Goal: Find specific page/section: Find specific page/section

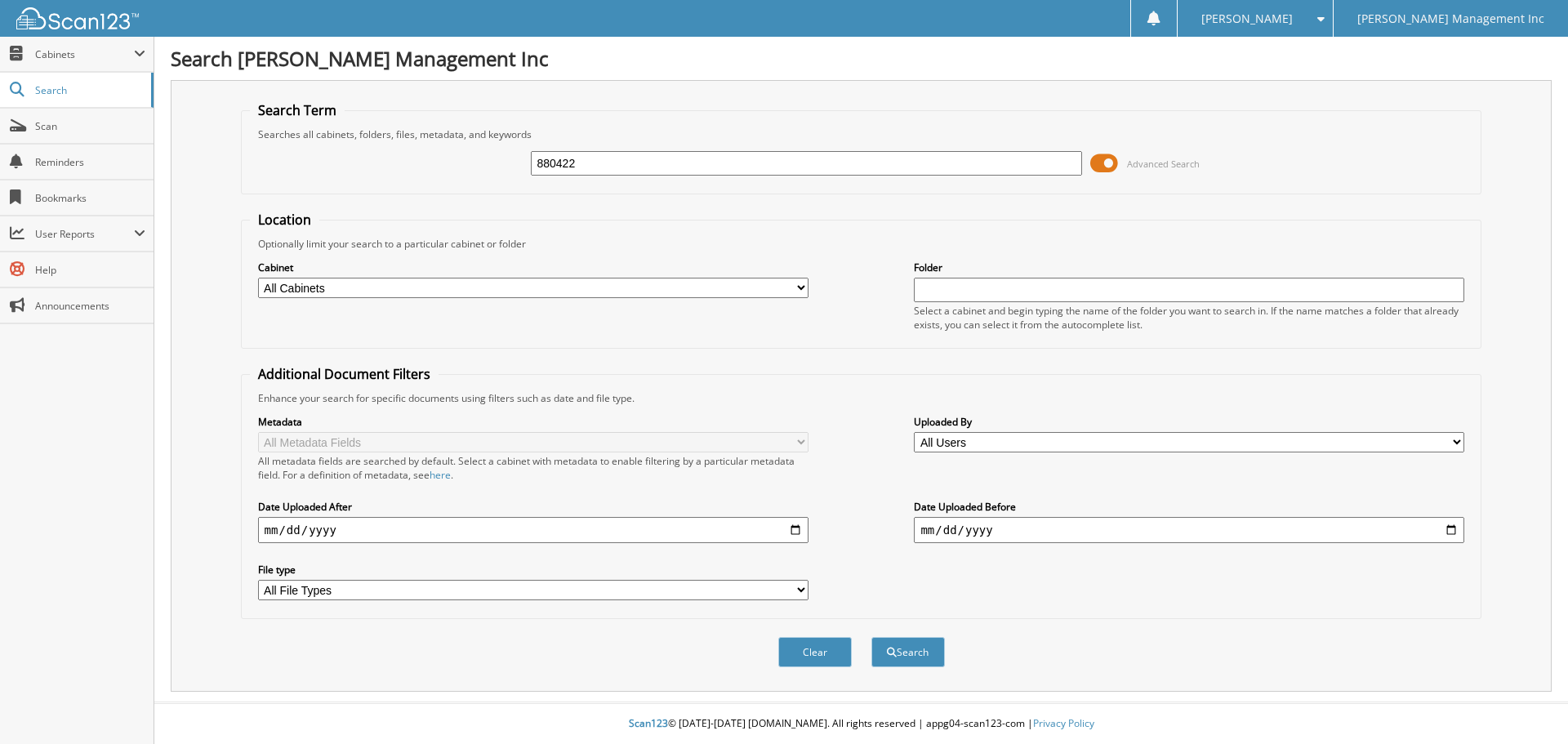
type input "880422"
click at [871, 637] on button "Search" at bounding box center [908, 652] width 74 height 30
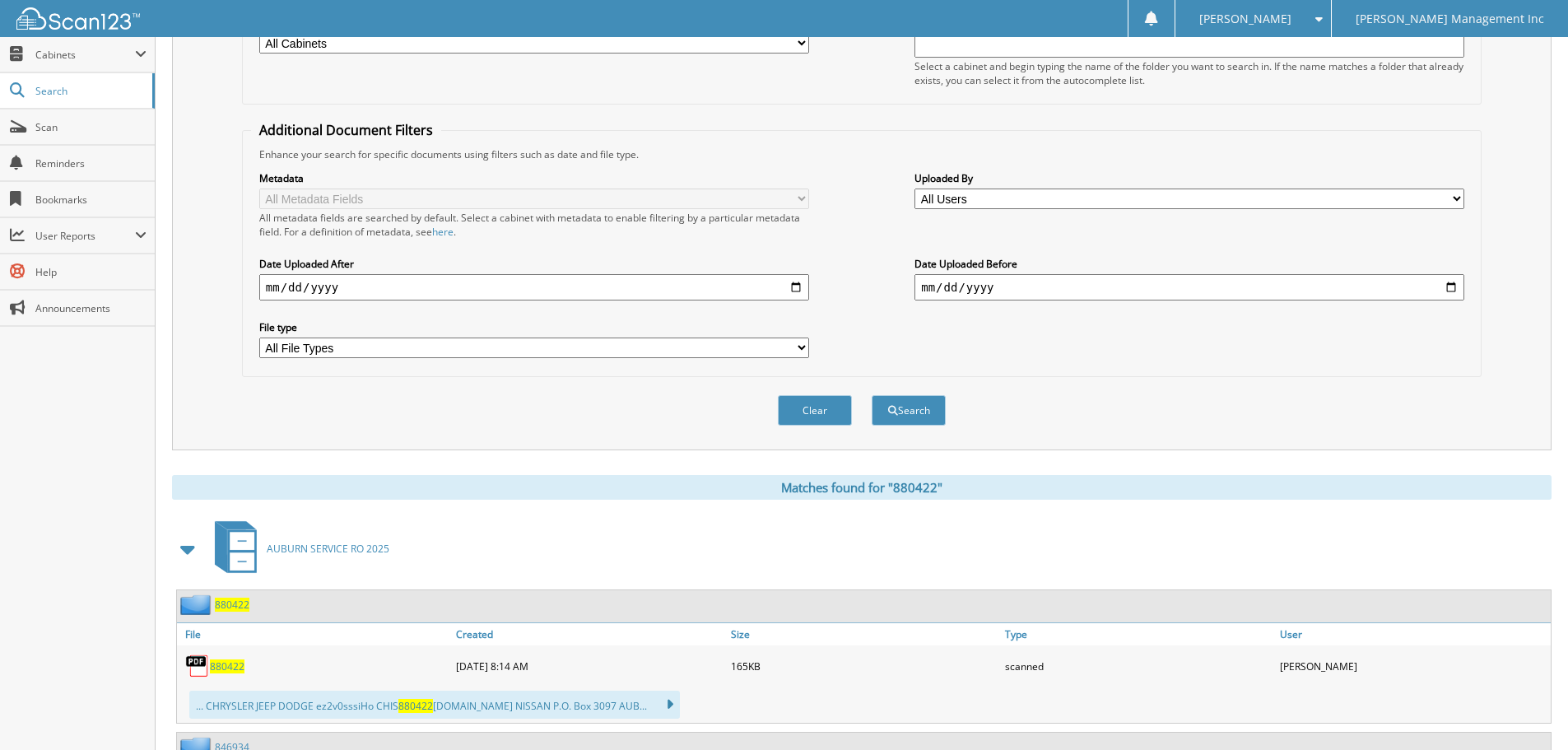
scroll to position [412, 0]
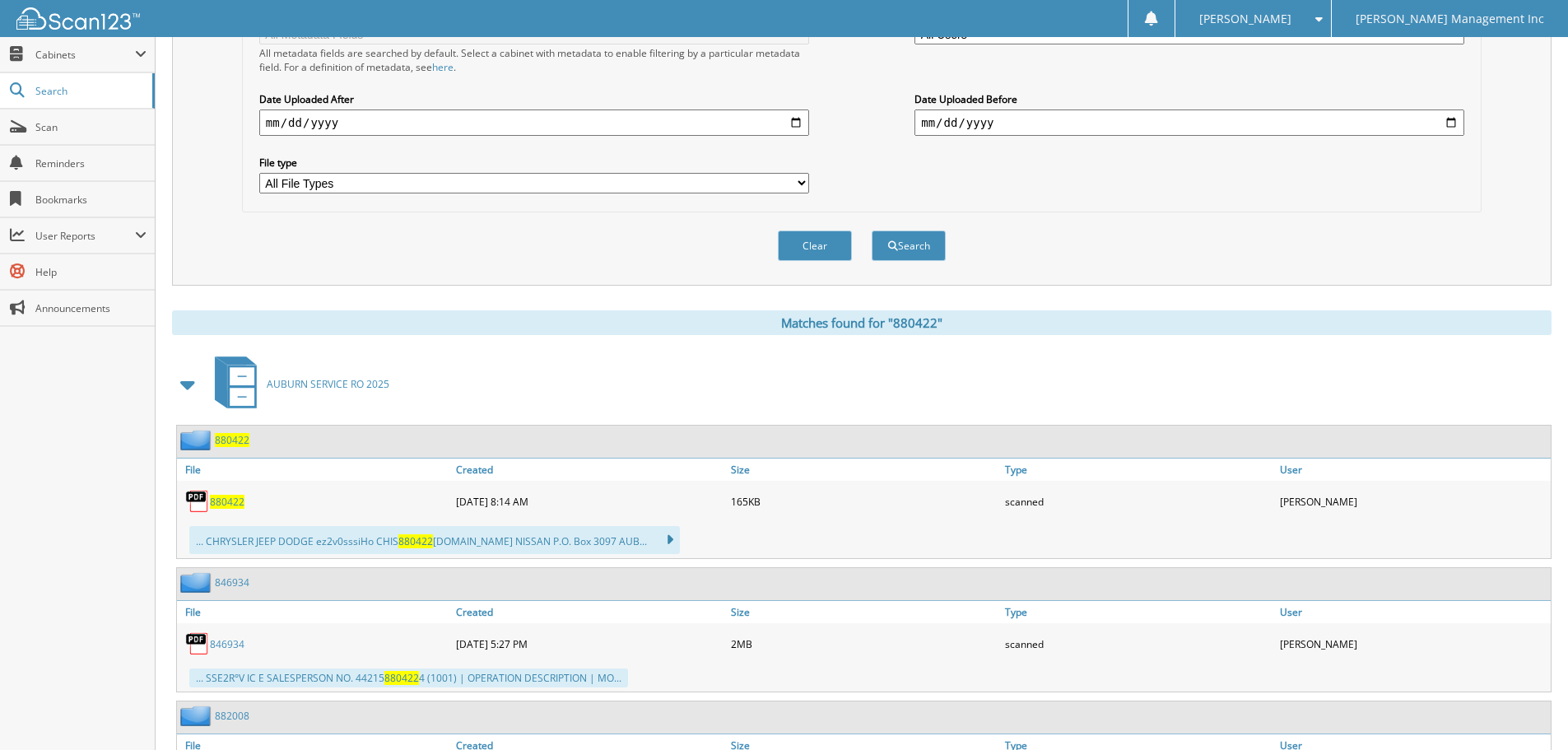
click at [213, 505] on span "880422" at bounding box center [227, 502] width 35 height 14
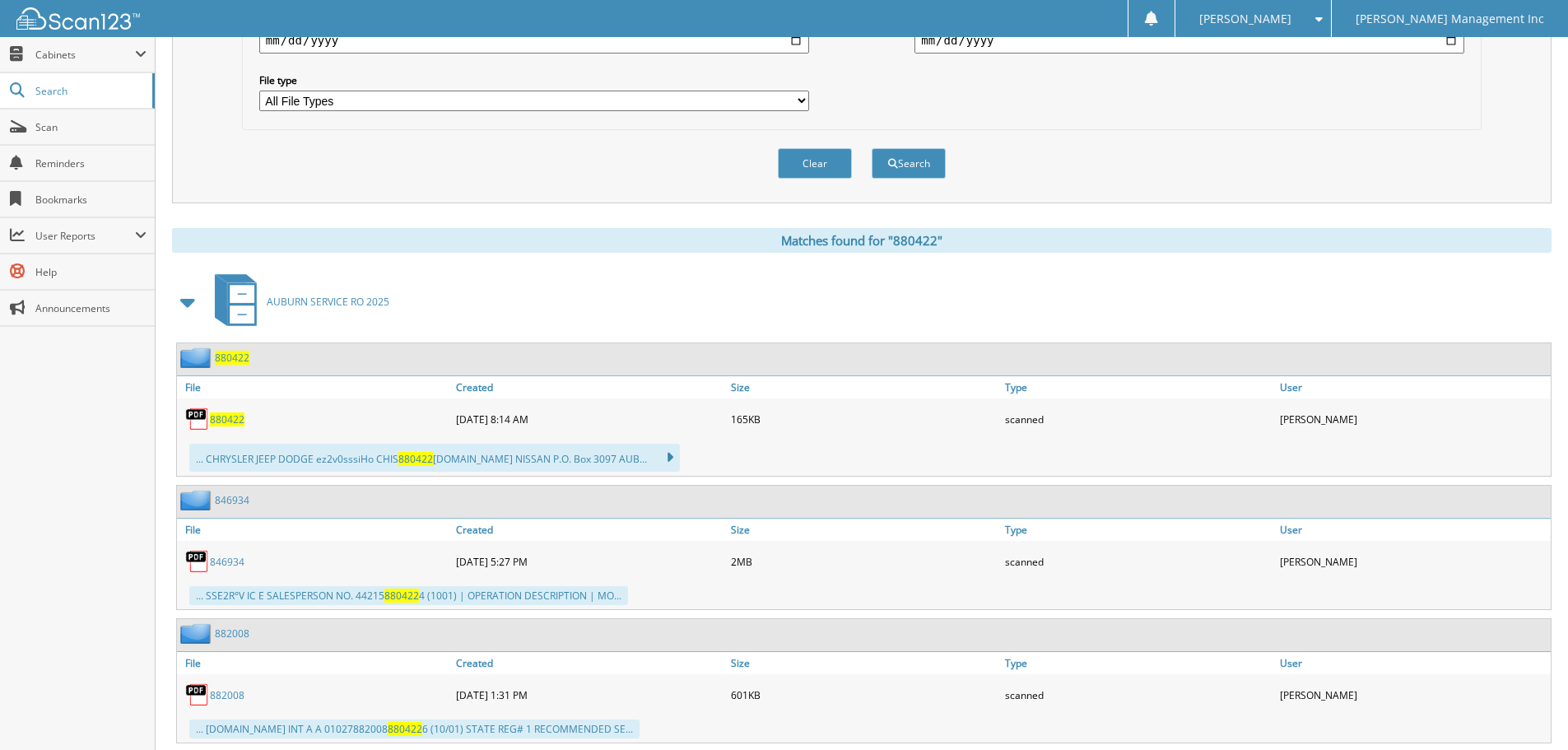
scroll to position [0, 0]
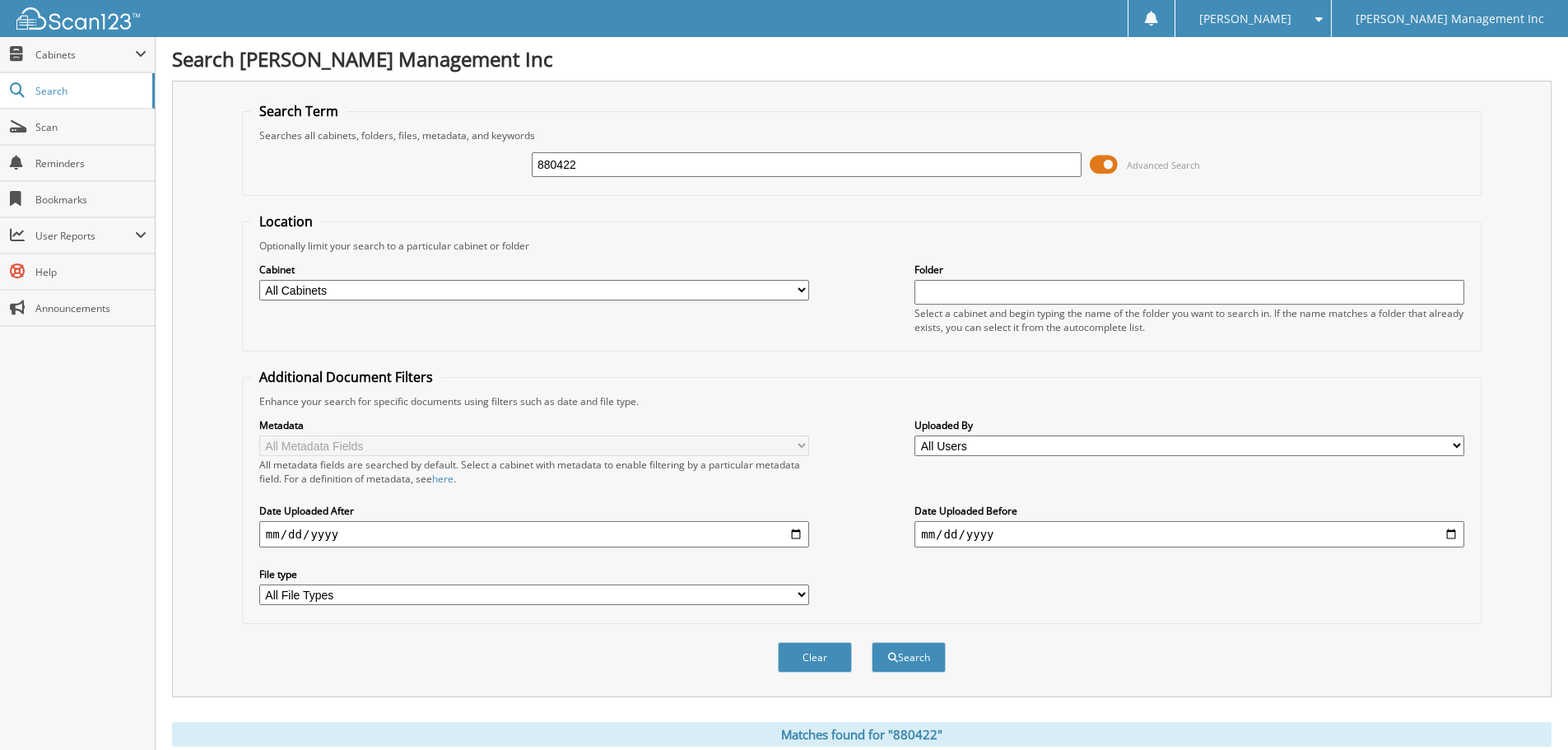
click at [559, 159] on input "880422" at bounding box center [806, 164] width 550 height 25
paste input "3C6UR5GLXNG272425"
type input "3C6UR5GLXNG272425"
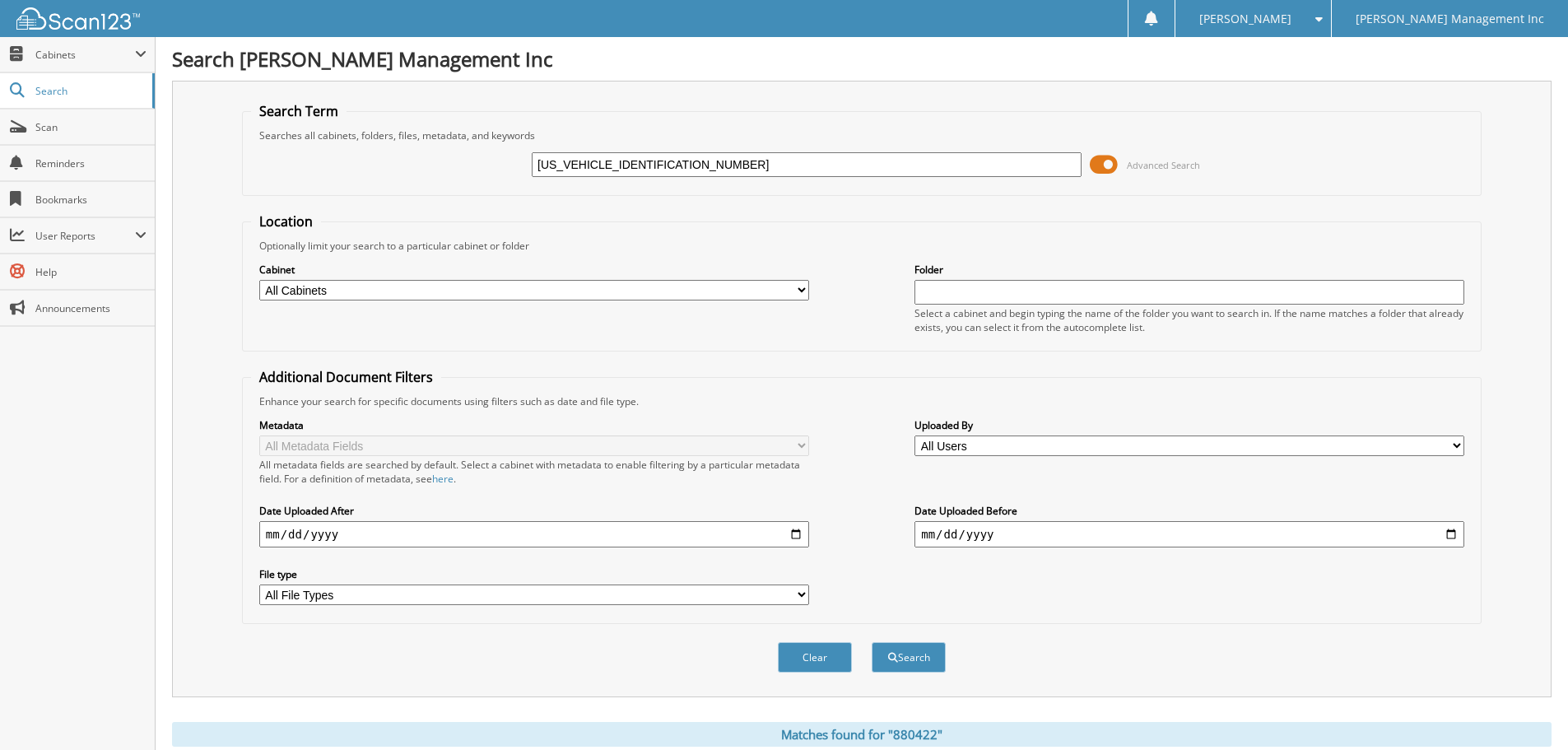
click at [872, 642] on button "Search" at bounding box center [908, 657] width 74 height 31
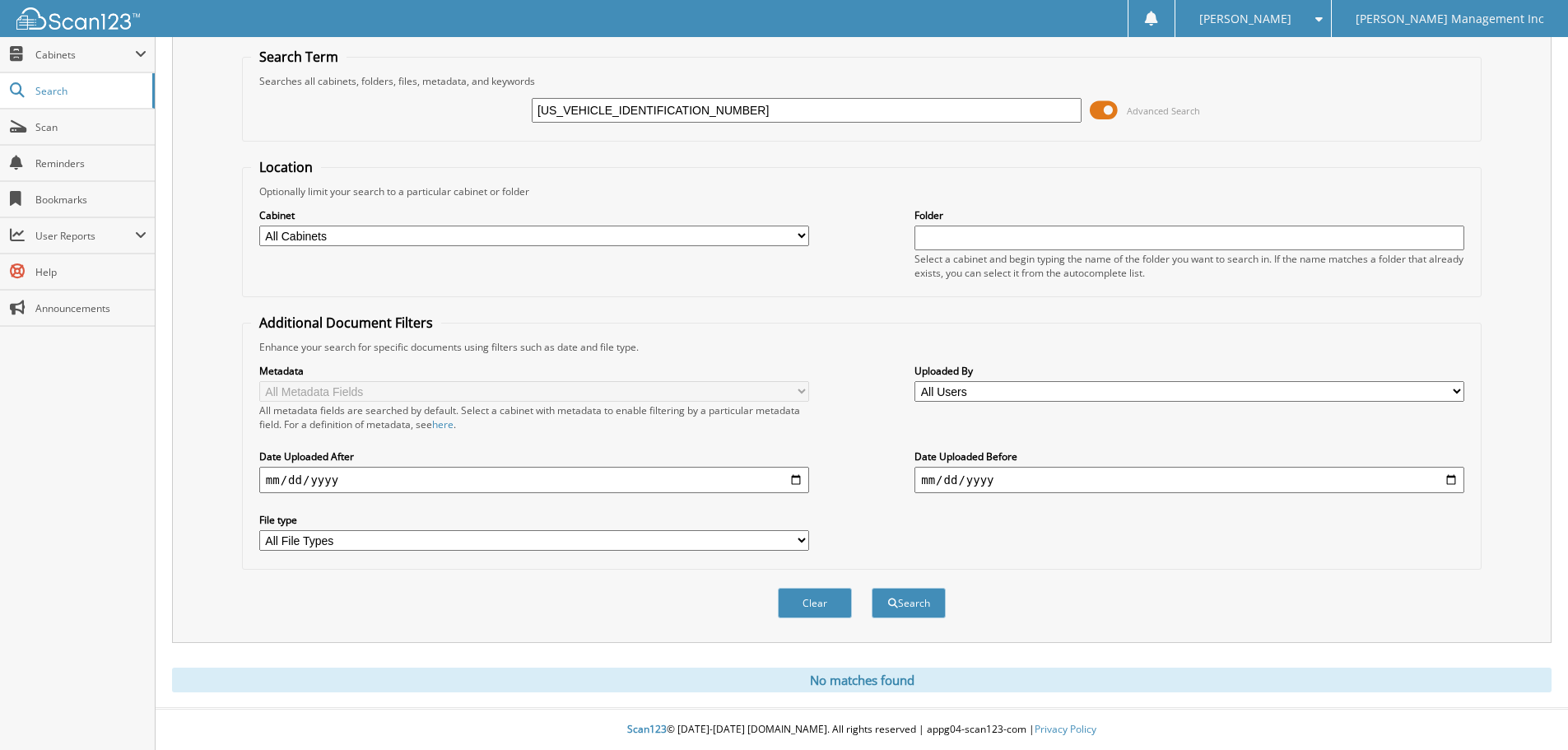
drag, startPoint x: 670, startPoint y: 108, endPoint x: 513, endPoint y: 108, distance: 157.0
click at [513, 108] on div "[US_VEHICLE_IDENTIFICATION_NUMBER] Advanced Search" at bounding box center [862, 110] width 1222 height 44
type input "880422"
click at [872, 588] on button "Search" at bounding box center [908, 603] width 74 height 31
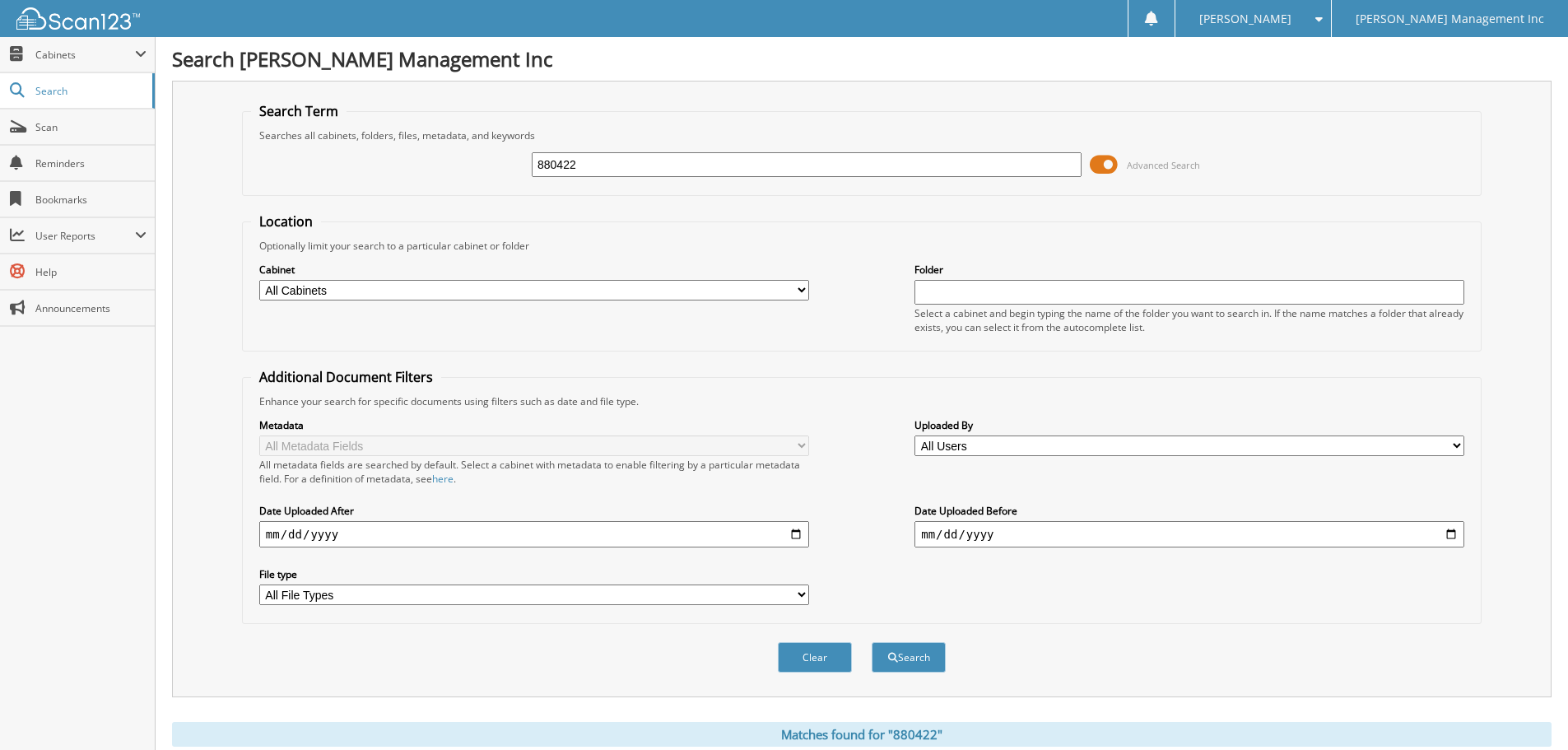
scroll to position [329, 0]
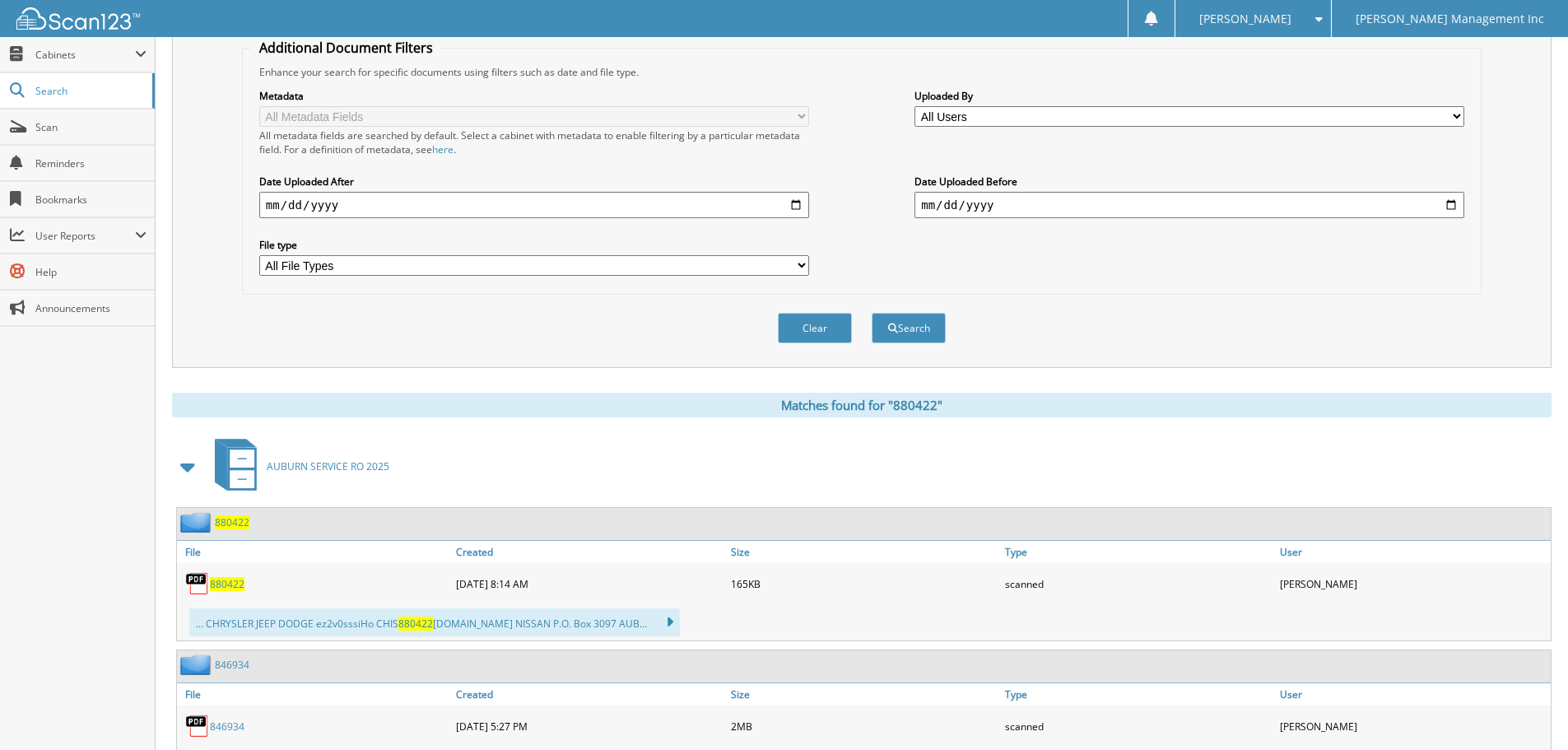
click at [230, 583] on span "880422" at bounding box center [227, 584] width 35 height 14
